Goal: Find specific page/section: Find specific page/section

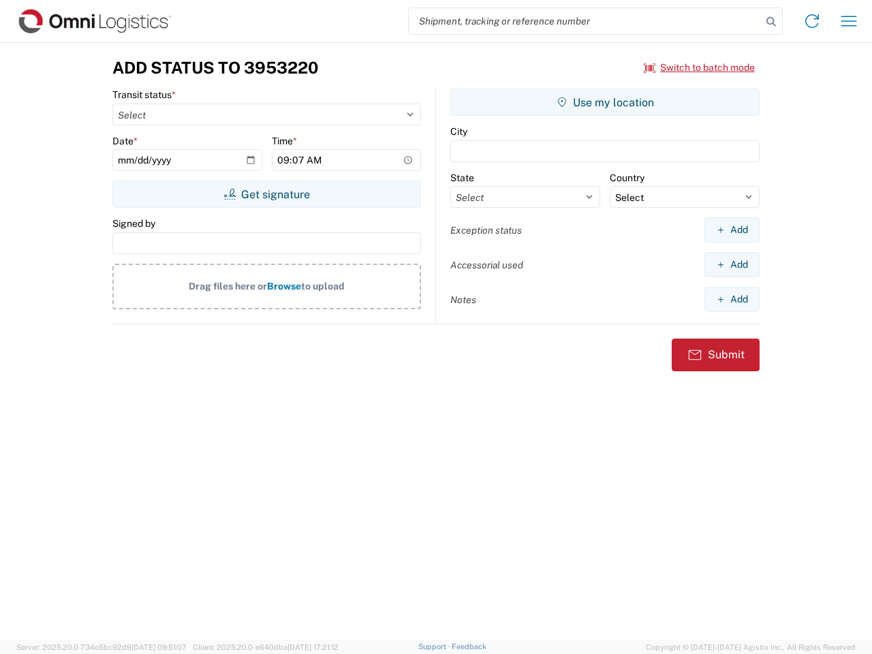
click at [585, 21] on input "search" at bounding box center [585, 21] width 353 height 26
click at [771, 22] on icon at bounding box center [771, 21] width 19 height 19
click at [812, 21] on icon at bounding box center [812, 21] width 22 height 22
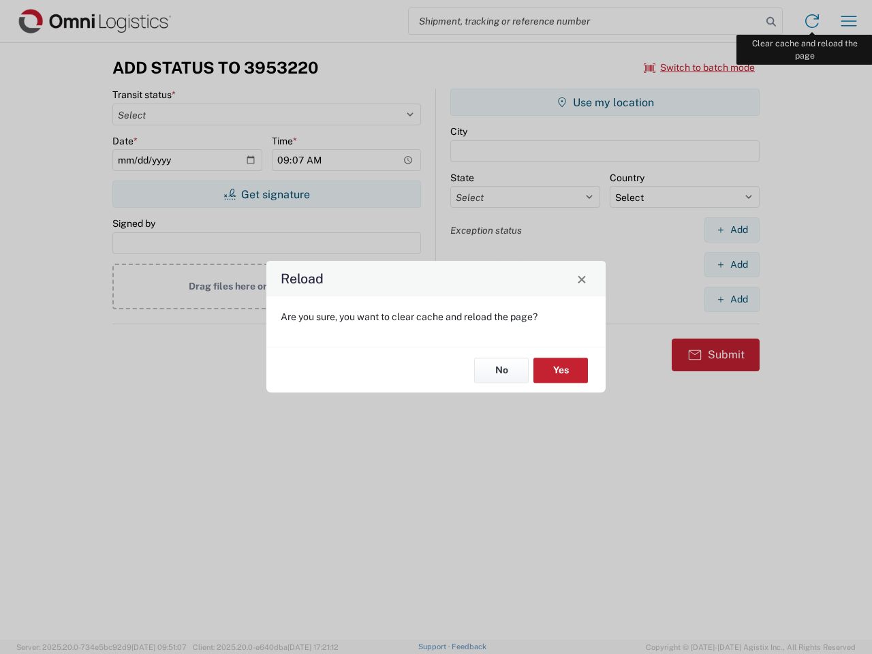
click at [849, 21] on div "Reload Are you sure, you want to clear cache and reload the page? No Yes" at bounding box center [436, 327] width 872 height 654
click at [700, 67] on div "Reload Are you sure, you want to clear cache and reload the page? No Yes" at bounding box center [436, 327] width 872 height 654
click at [266, 194] on div "Reload Are you sure, you want to clear cache and reload the page? No Yes" at bounding box center [436, 327] width 872 height 654
click at [605, 102] on div "Reload Are you sure, you want to clear cache and reload the page? No Yes" at bounding box center [436, 327] width 872 height 654
click at [732, 230] on div "Reload Are you sure, you want to clear cache and reload the page? No Yes" at bounding box center [436, 327] width 872 height 654
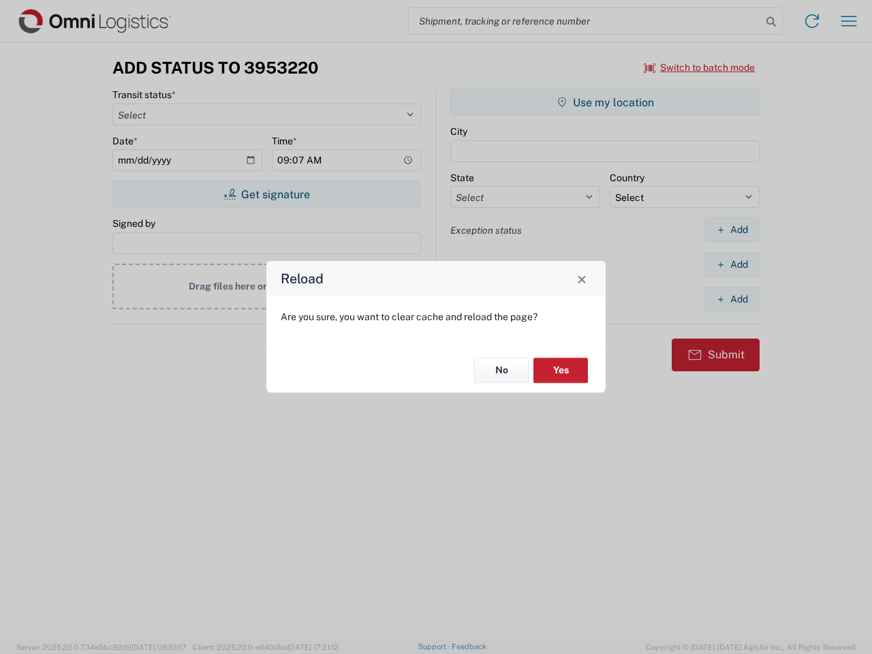
click at [732, 264] on div "Reload Are you sure, you want to clear cache and reload the page? No Yes" at bounding box center [436, 327] width 872 height 654
click at [732, 299] on div "Reload Are you sure, you want to clear cache and reload the page? No Yes" at bounding box center [436, 327] width 872 height 654
